Goal: Task Accomplishment & Management: Manage account settings

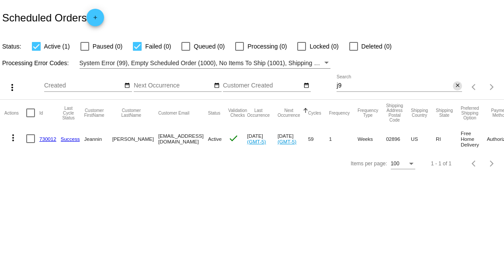
click at [458, 86] on mat-icon "close" at bounding box center [457, 85] width 6 height 7
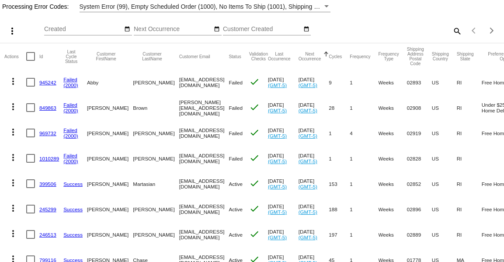
scroll to position [57, 0]
click at [12, 137] on mat-icon "more_vert" at bounding box center [13, 131] width 10 height 10
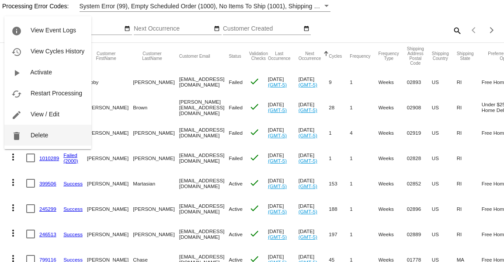
click at [33, 132] on span "Delete" at bounding box center [39, 135] width 17 height 7
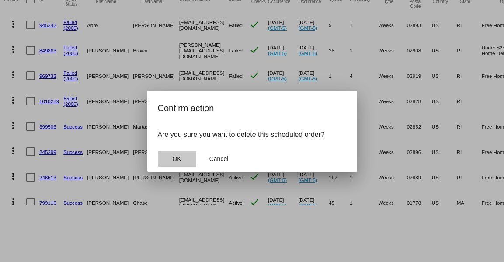
click at [174, 157] on span "OK" at bounding box center [176, 158] width 9 height 7
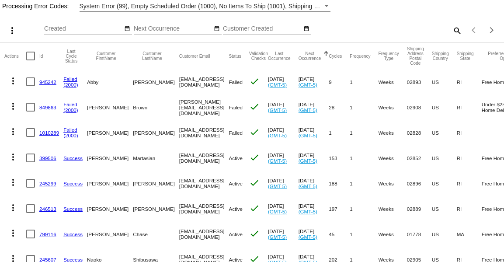
click at [14, 137] on mat-icon "more_vert" at bounding box center [13, 131] width 10 height 10
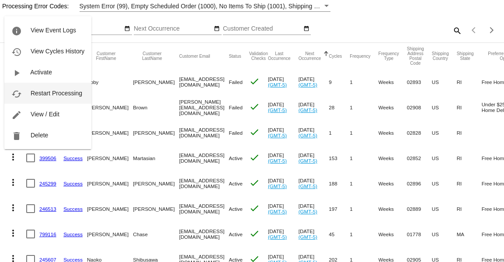
click at [45, 97] on button "cached Restart Processing" at bounding box center [47, 93] width 87 height 21
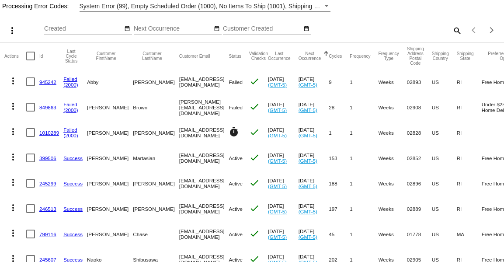
scroll to position [0, 0]
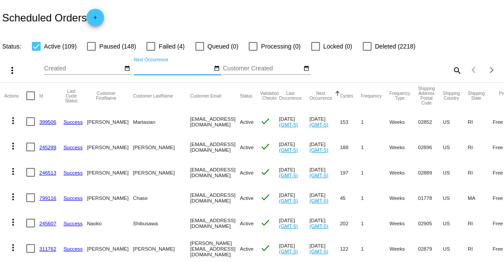
click at [456, 72] on mat-icon "search" at bounding box center [456, 70] width 10 height 14
click at [427, 69] on input "Search" at bounding box center [398, 68] width 125 height 7
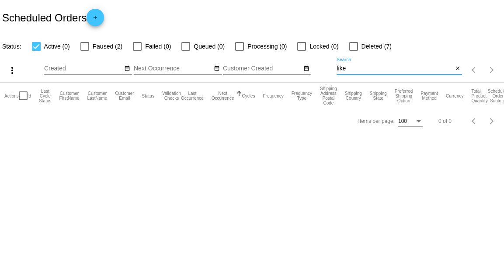
type input "like"
click at [352, 47] on div at bounding box center [353, 46] width 9 height 9
click at [353, 51] on input "Deleted (7)" at bounding box center [353, 51] width 0 height 0
checkbox input "true"
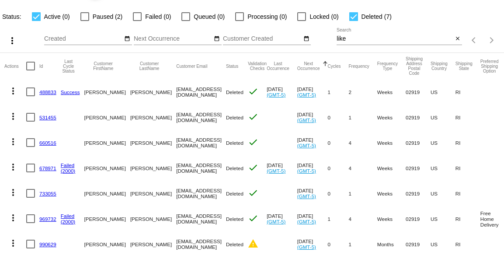
scroll to position [49, 0]
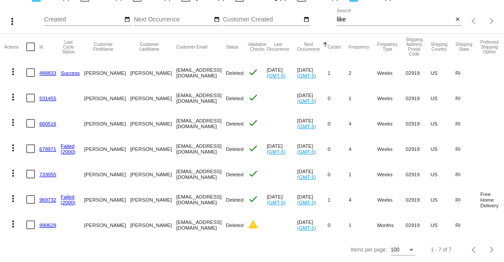
click at [43, 199] on link "969732" at bounding box center [47, 200] width 17 height 6
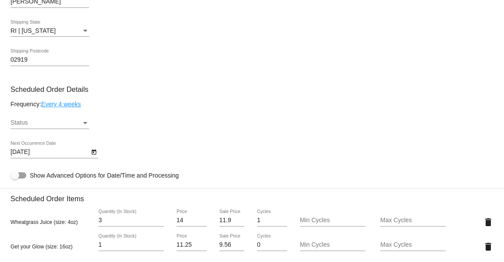
scroll to position [454, 0]
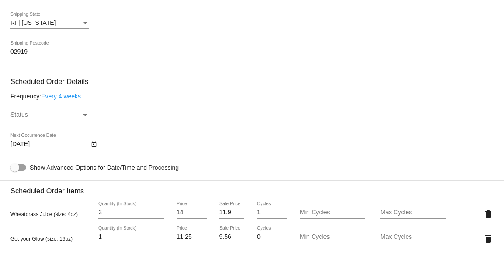
click at [79, 113] on div "Status" at bounding box center [45, 114] width 71 height 7
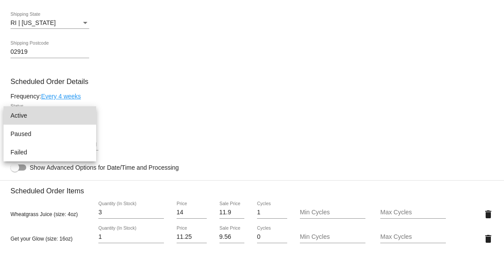
click at [62, 118] on span "Active" at bounding box center [49, 115] width 79 height 18
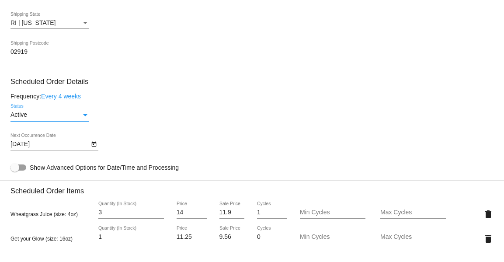
click at [97, 146] on icon "Open calendar" at bounding box center [94, 144] width 6 height 10
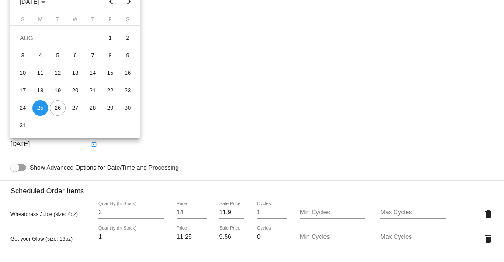
click at [150, 149] on div at bounding box center [252, 131] width 504 height 262
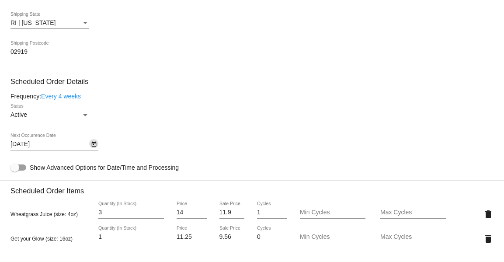
click at [95, 146] on icon "Open calendar" at bounding box center [93, 144] width 5 height 5
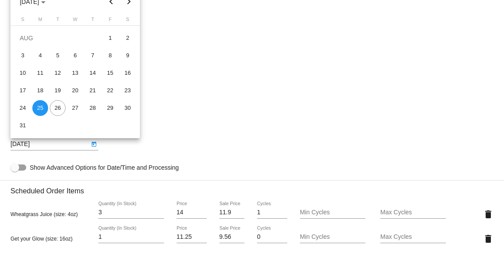
click at [127, 3] on button "Next month" at bounding box center [128, 1] width 17 height 17
click at [42, 104] on div "22" at bounding box center [40, 108] width 16 height 16
type input "[DATE]"
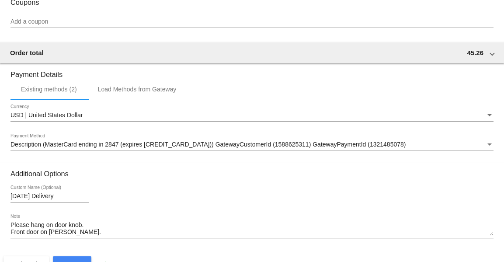
scroll to position [847, 0]
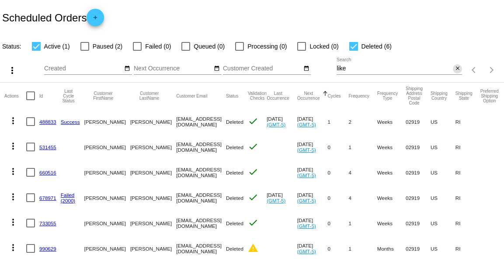
click at [454, 71] on mat-icon "close" at bounding box center [457, 68] width 6 height 7
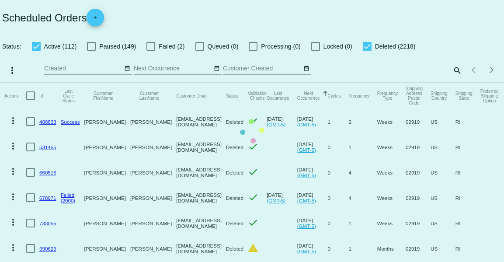
click at [368, 83] on mat-table "Actions Id Last Cycle Status Customer FirstName Customer LastName Customer Emai…" at bounding box center [252, 185] width 504 height 204
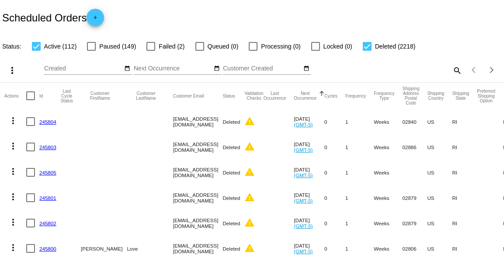
click at [368, 46] on div at bounding box center [367, 46] width 9 height 9
click at [367, 51] on input "Deleted (2218)" at bounding box center [367, 51] width 0 height 0
checkbox input "false"
